Goal: Task Accomplishment & Management: Manage account settings

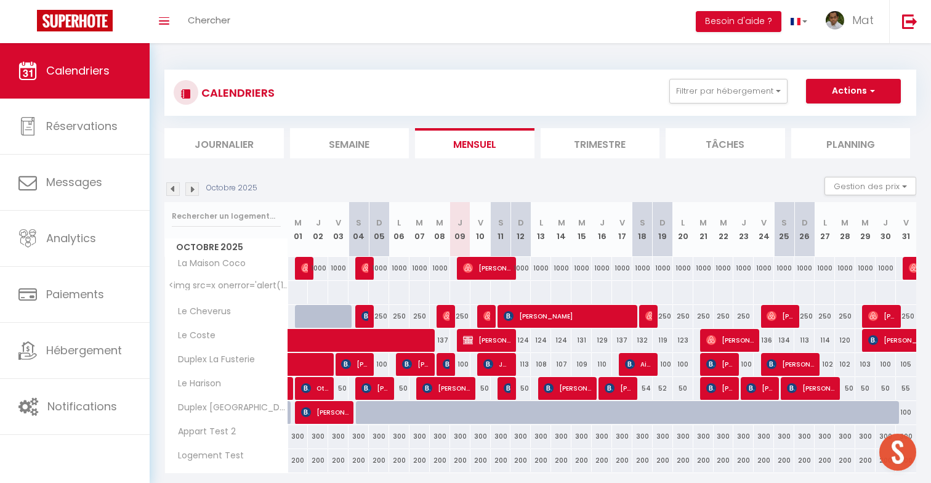
scroll to position [541, 0]
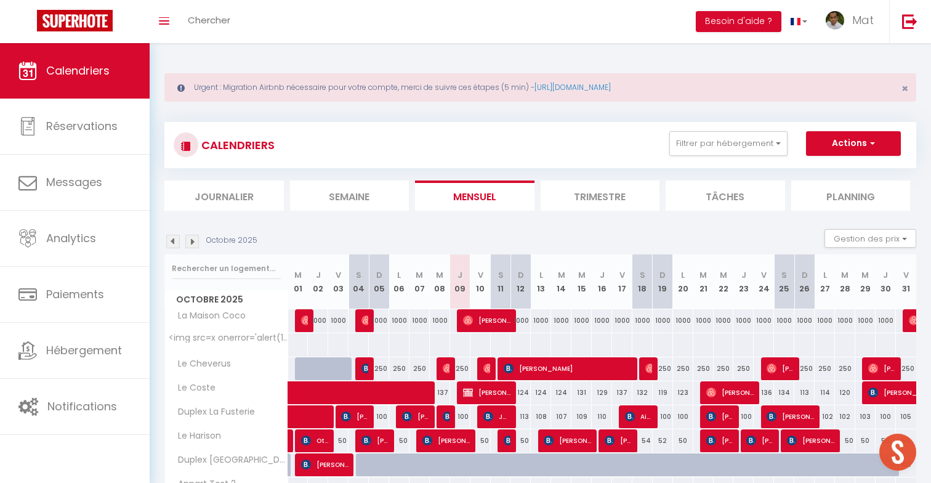
click at [195, 241] on img at bounding box center [192, 242] width 14 height 14
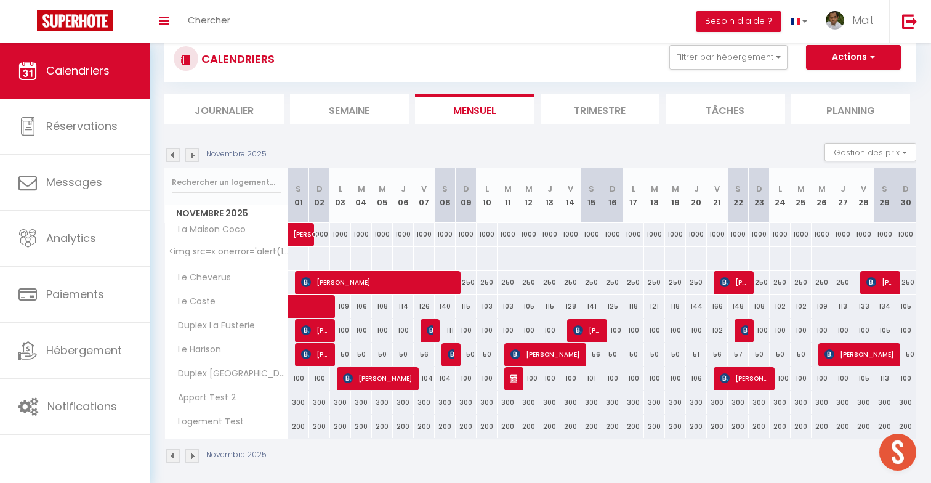
scroll to position [87, 0]
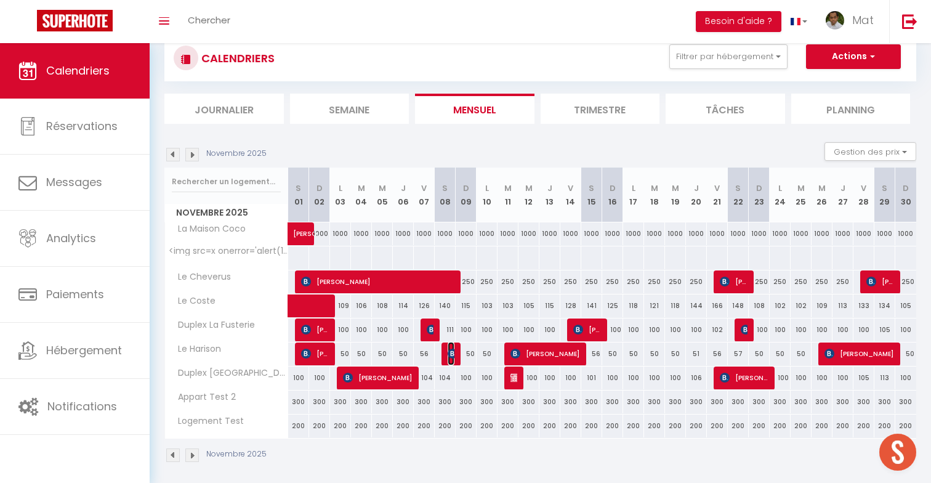
click at [450, 354] on img at bounding box center [453, 354] width 10 height 10
select select "OK"
select select "KO"
select select "0"
select select "1"
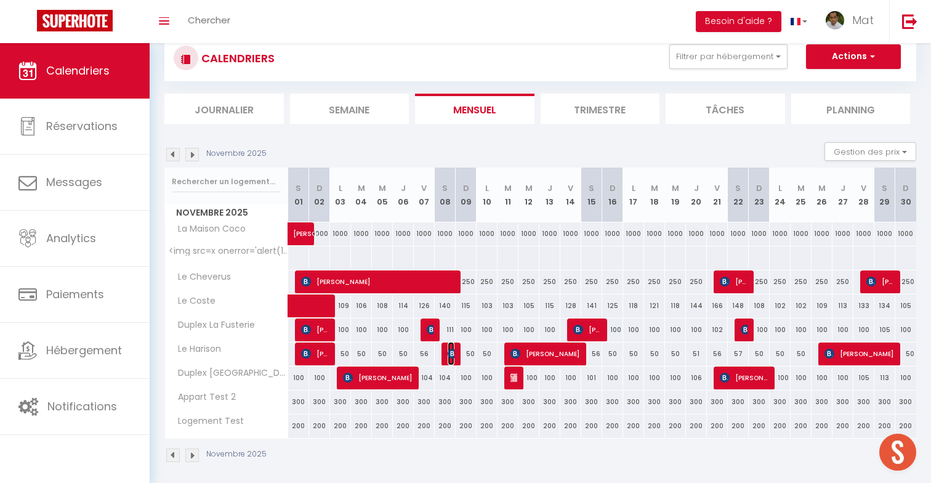
select select "1"
select select
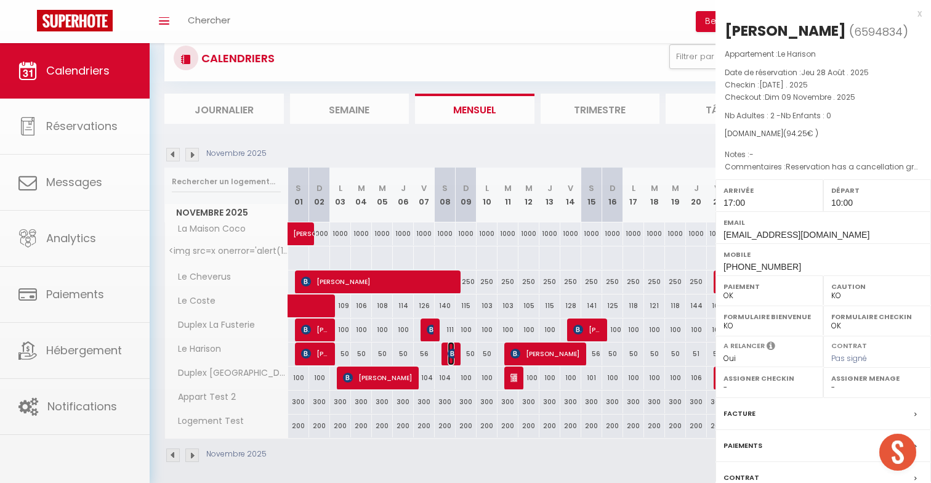
select select "32380"
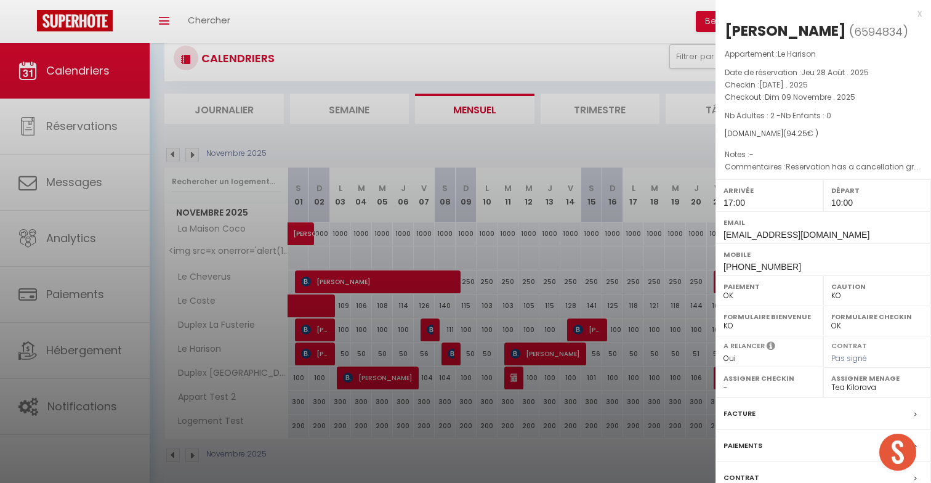
click at [525, 354] on div at bounding box center [465, 241] width 931 height 483
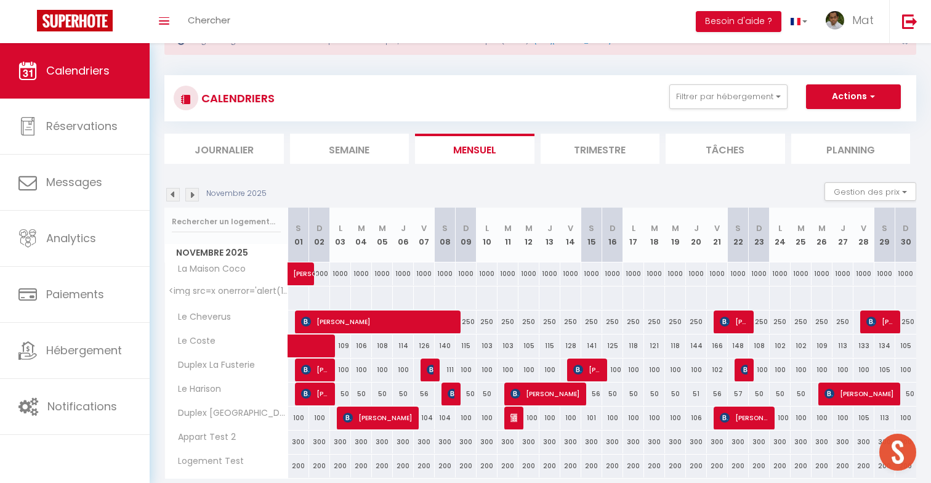
scroll to position [36, 0]
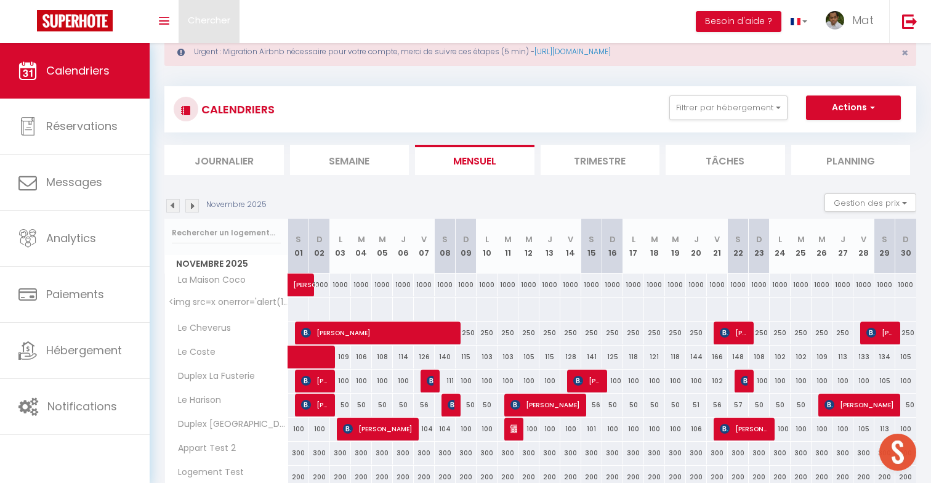
click at [212, 27] on link "Chercher" at bounding box center [209, 21] width 61 height 43
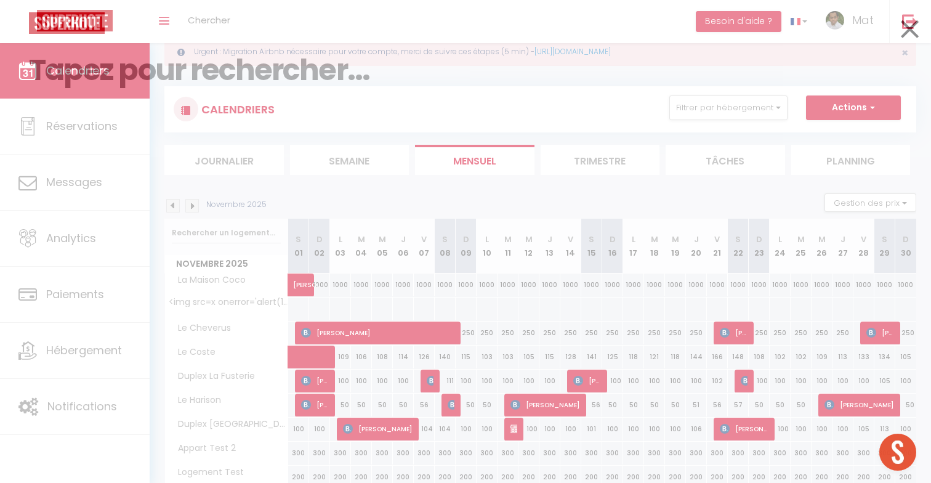
paste input "c"
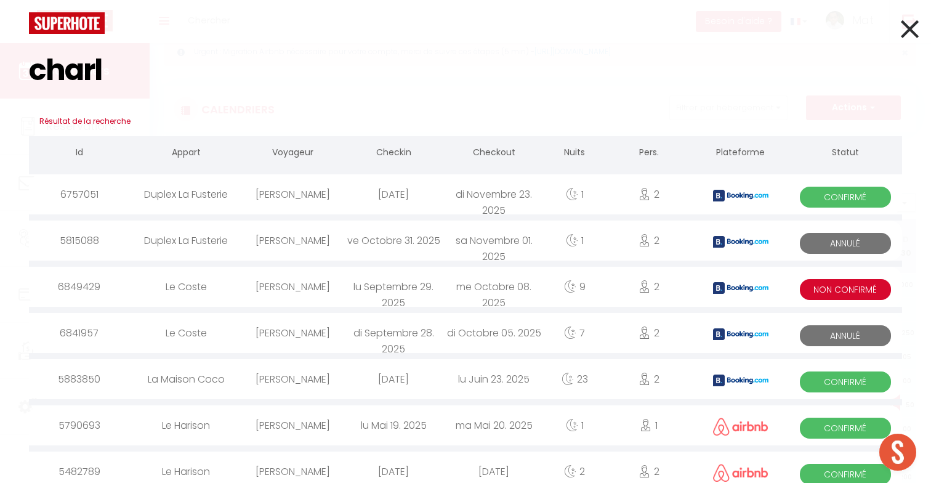
type input "charl"
click at [468, 200] on div "di Novembre 23. 2025" at bounding box center [494, 194] width 100 height 40
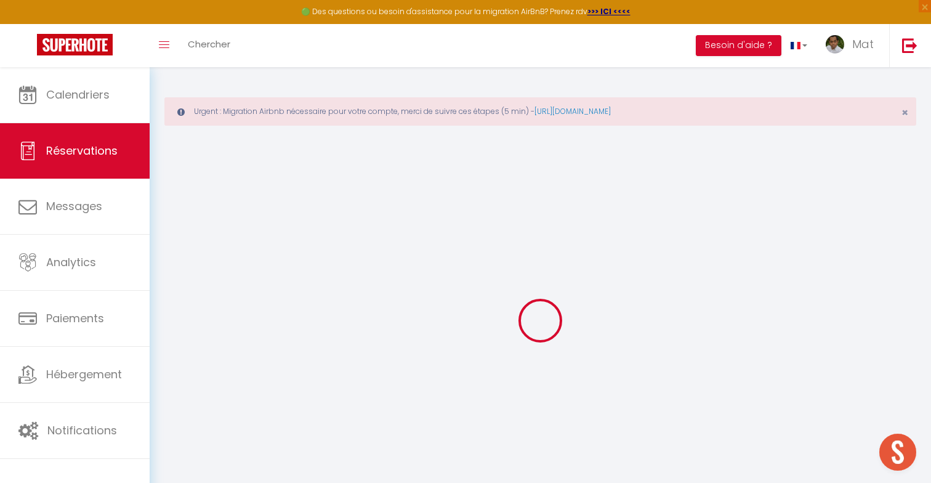
scroll to position [67, 0]
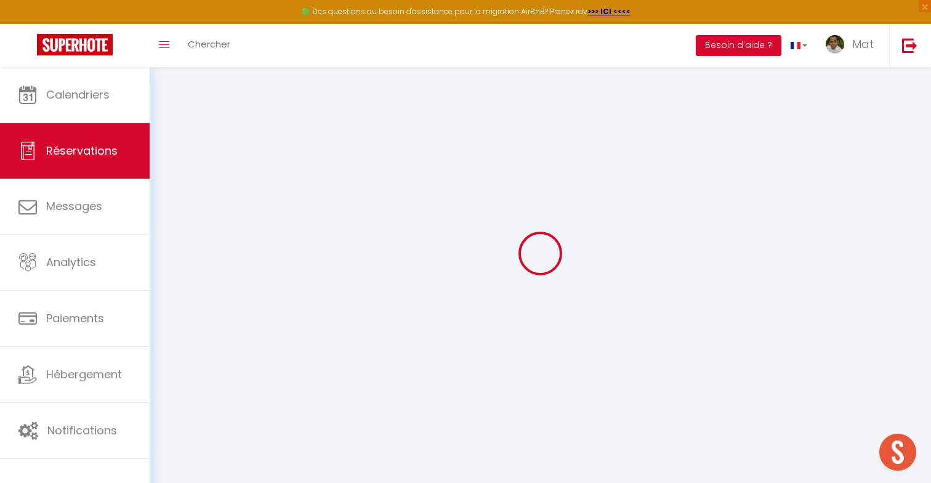
select select
checkbox input "false"
type voyageur0 "Reservation has a cancellation grace period. Do not charge if cancelled before …"
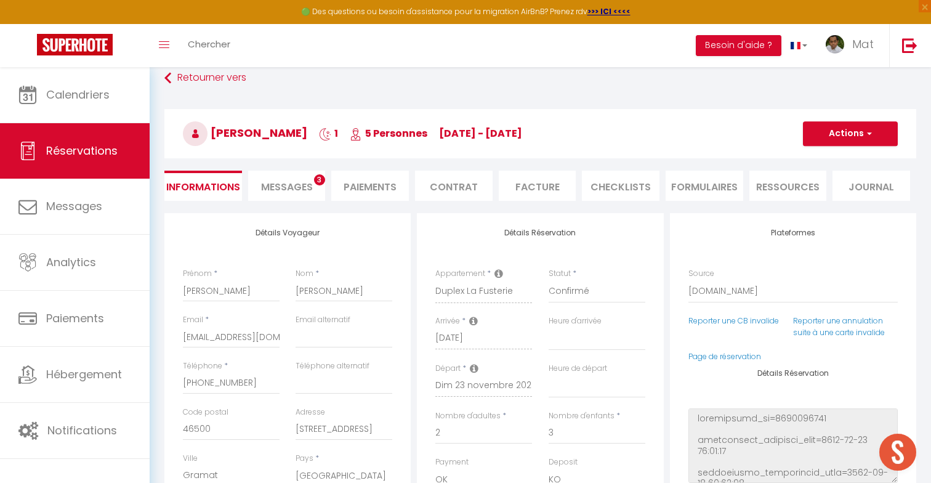
type input "30"
type input "4.9"
select select
checkbox input "false"
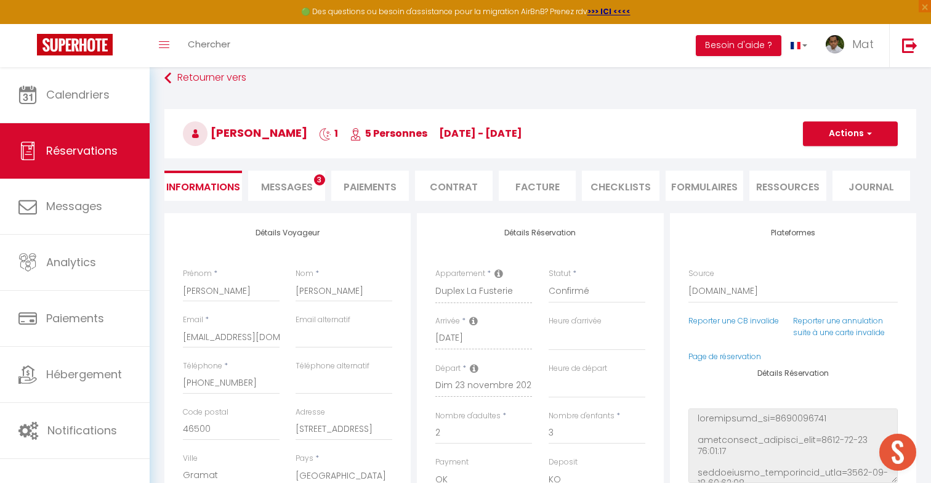
select select
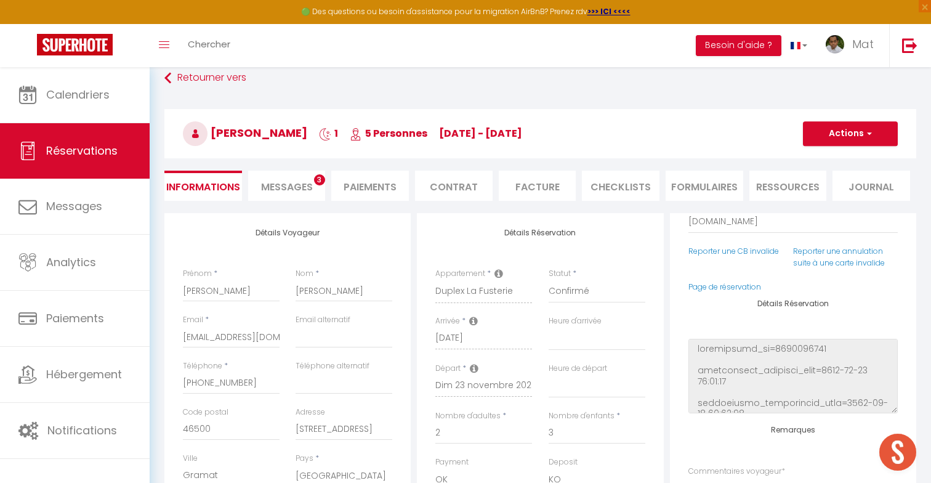
scroll to position [95, 0]
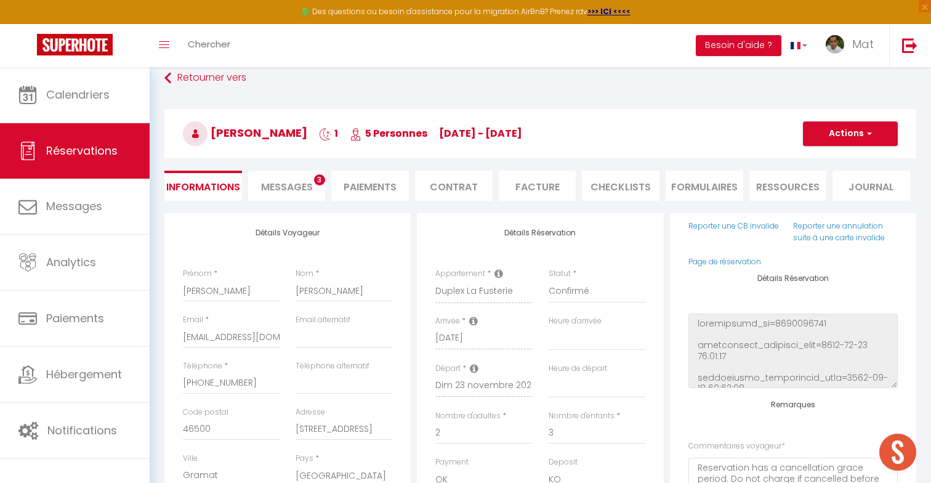
click at [317, 184] on span "3" at bounding box center [319, 179] width 11 height 11
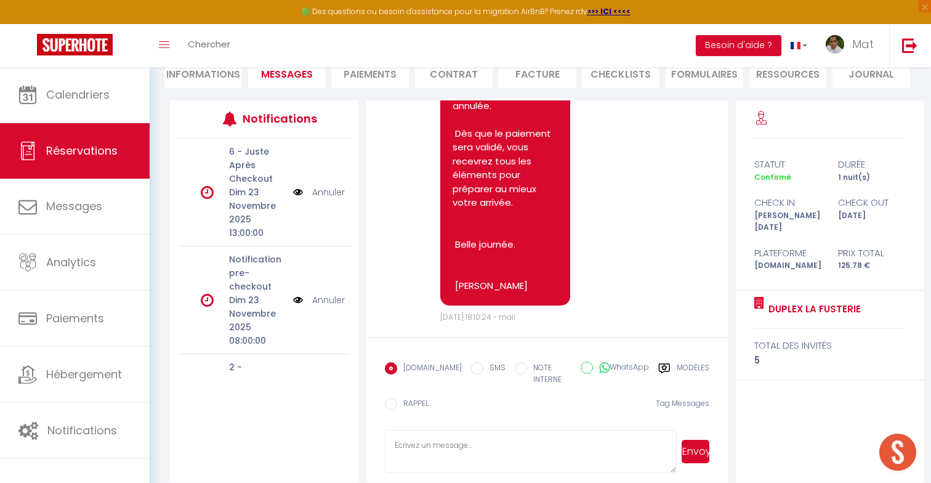
scroll to position [184, 0]
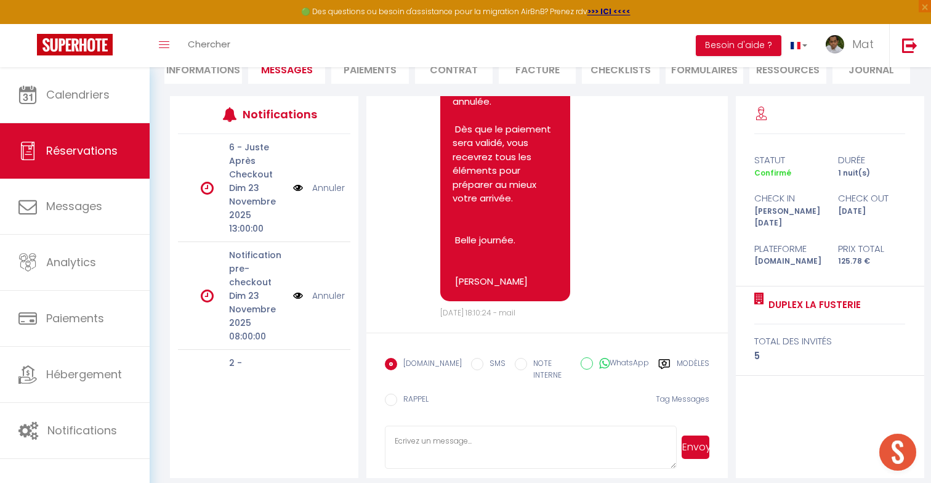
click at [696, 367] on label "Modèles" at bounding box center [693, 370] width 33 height 25
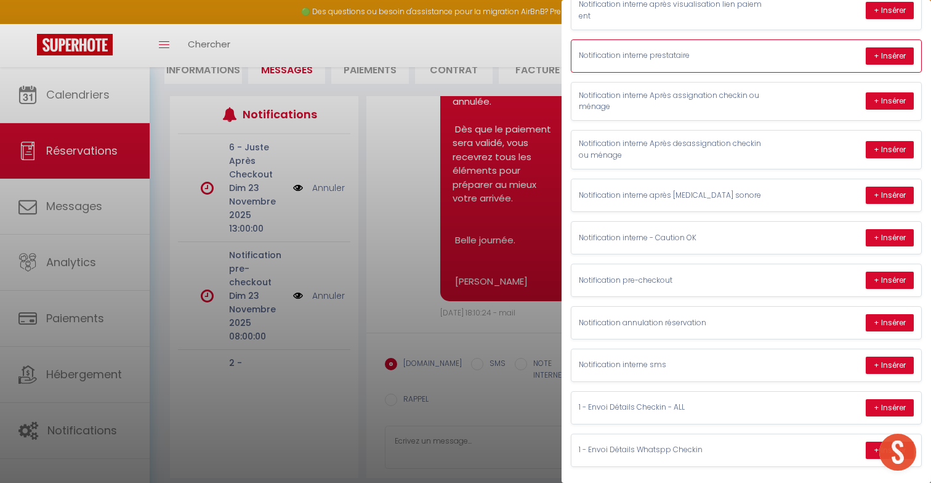
scroll to position [310, 0]
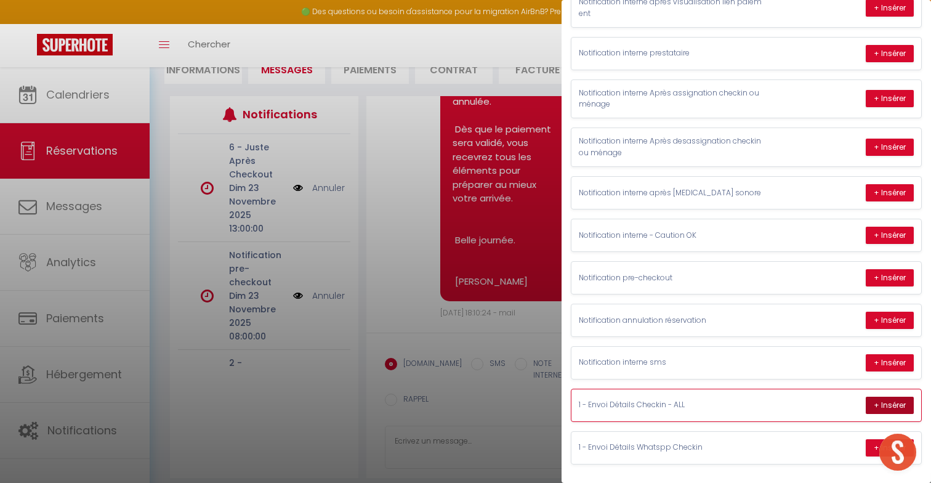
click at [886, 404] on button "+ Insérer" at bounding box center [890, 405] width 48 height 17
type textarea "Loremip Dolorsit​, Am cons Ad.Elit se Doeius Te Incididu u Laboreet​. Do ma ali…"
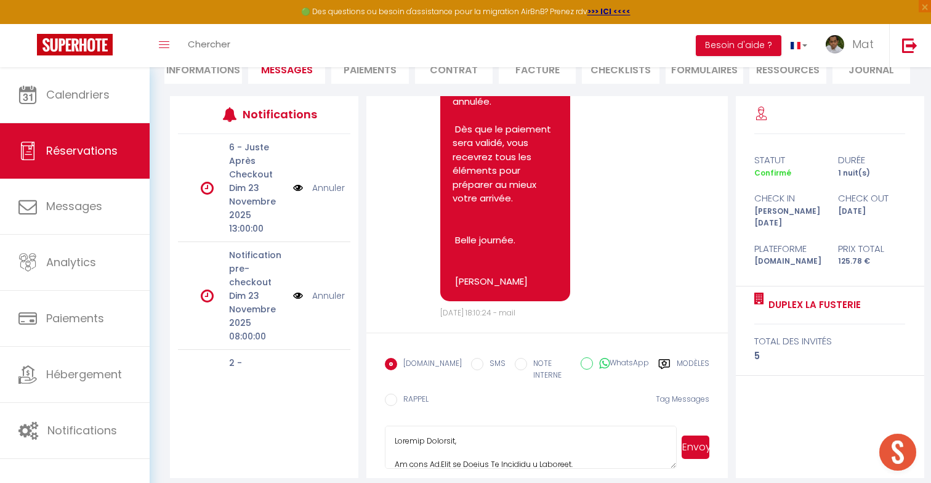
click at [591, 440] on textarea at bounding box center [531, 447] width 292 height 43
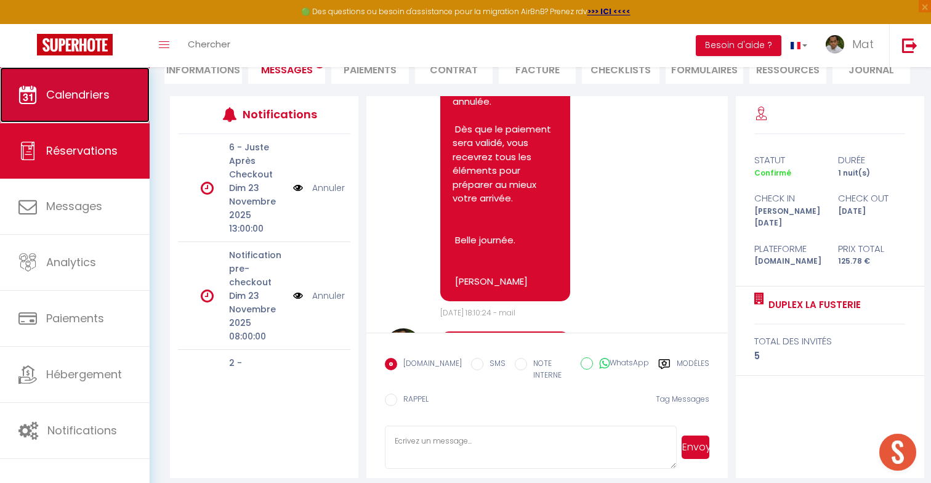
click at [131, 111] on link "Calendriers" at bounding box center [75, 94] width 150 height 55
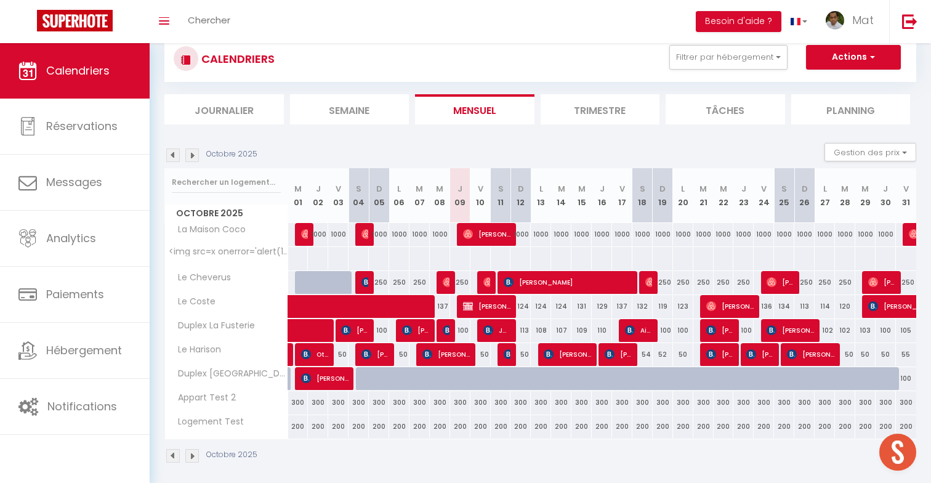
scroll to position [93, 0]
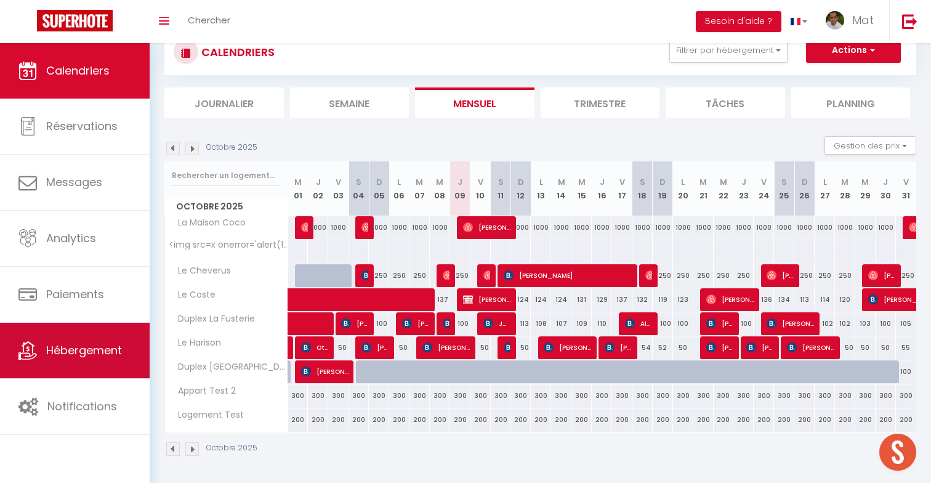
click at [107, 351] on span "Hébergement" at bounding box center [84, 350] width 76 height 15
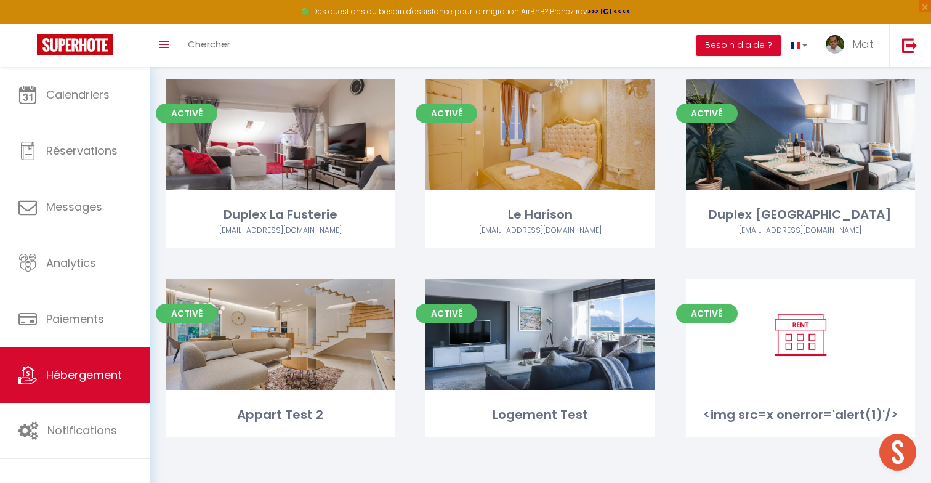
scroll to position [332, 0]
